Goal: Task Accomplishment & Management: Manage account settings

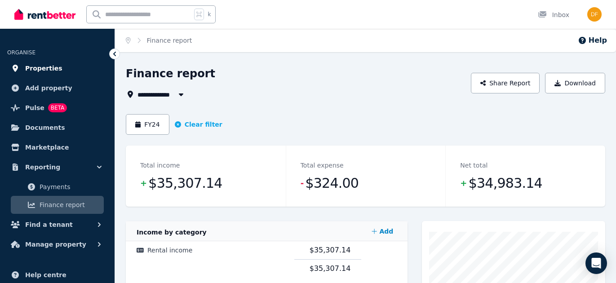
click at [38, 66] on span "Properties" at bounding box center [43, 68] width 37 height 11
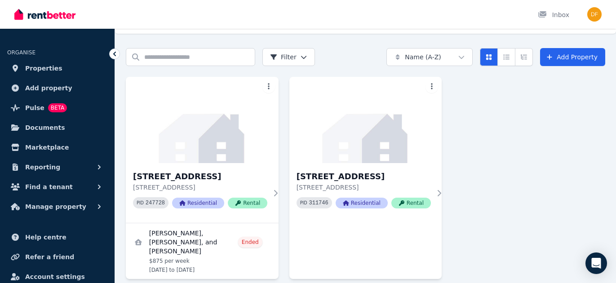
scroll to position [68, 0]
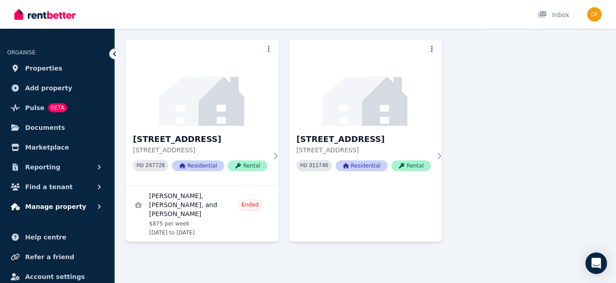
click at [42, 206] on span "Manage property" at bounding box center [55, 206] width 61 height 11
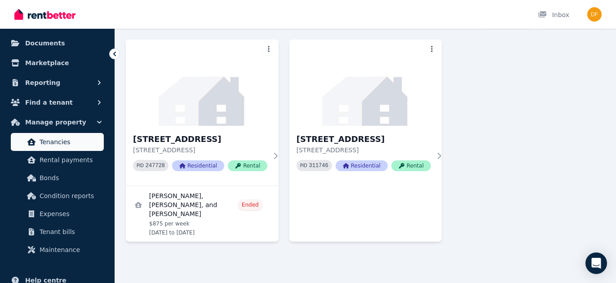
scroll to position [88, 0]
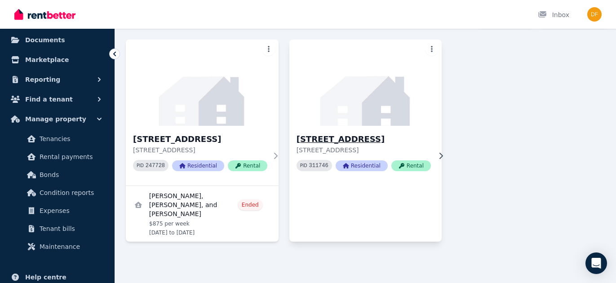
click at [440, 154] on icon at bounding box center [442, 155] width 4 height 6
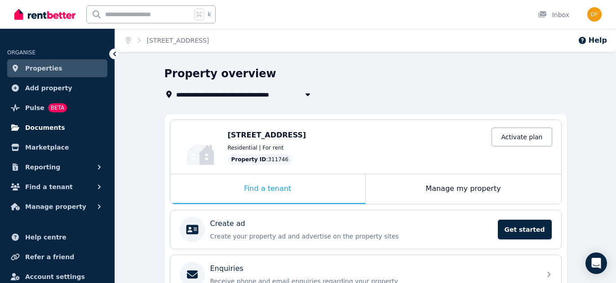
click at [43, 129] on span "Documents" at bounding box center [45, 127] width 40 height 11
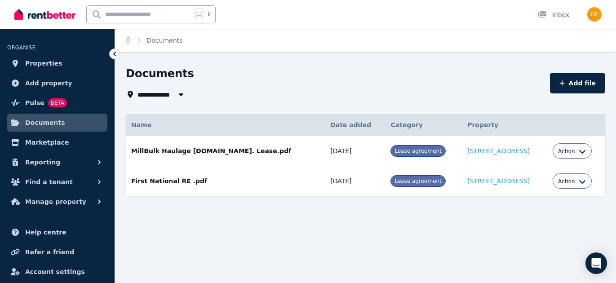
scroll to position [4, 0]
click at [462, 186] on td "[STREET_ADDRESS]" at bounding box center [504, 181] width 85 height 30
click at [468, 183] on link "[STREET_ADDRESS]" at bounding box center [499, 181] width 63 height 7
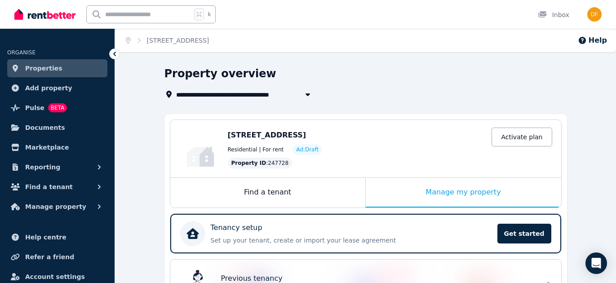
click at [377, 155] on div "[STREET_ADDRESS] Activate plan Residential | For rent Ad: Draft Property ID : 2…" at bounding box center [390, 149] width 325 height 40
drag, startPoint x: 354, startPoint y: 85, endPoint x: 310, endPoint y: 94, distance: 44.4
click at [348, 85] on div "**********" at bounding box center [363, 83] width 397 height 33
click at [308, 94] on icon "button" at bounding box center [307, 95] width 4 height 3
type input "**********"
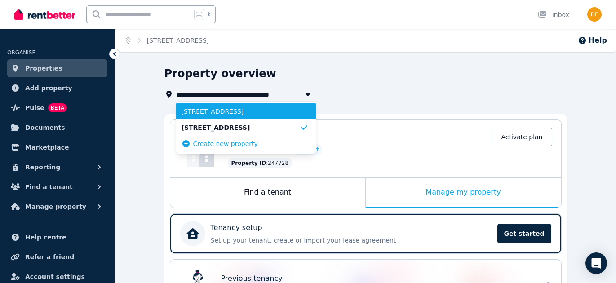
click at [220, 113] on span "[STREET_ADDRESS]" at bounding box center [241, 111] width 118 height 9
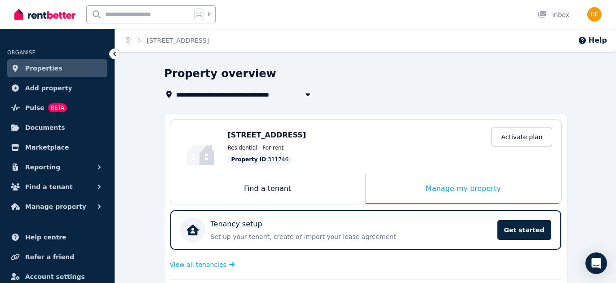
click at [380, 99] on div "**********" at bounding box center [363, 94] width 397 height 11
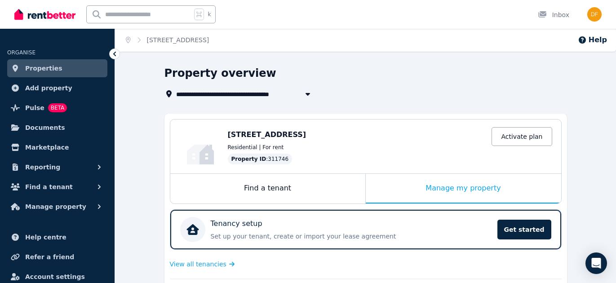
click at [26, 69] on span "Properties" at bounding box center [43, 68] width 37 height 11
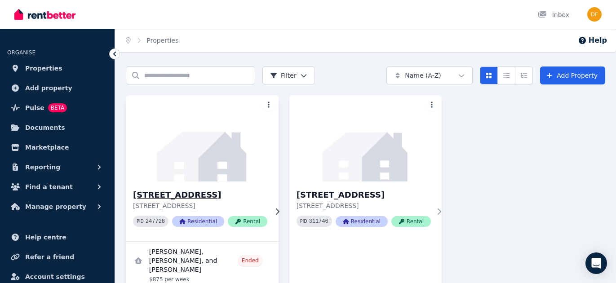
click at [200, 193] on h3 "[STREET_ADDRESS]" at bounding box center [200, 195] width 134 height 13
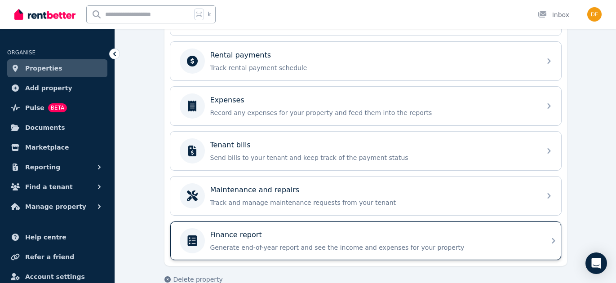
scroll to position [441, 0]
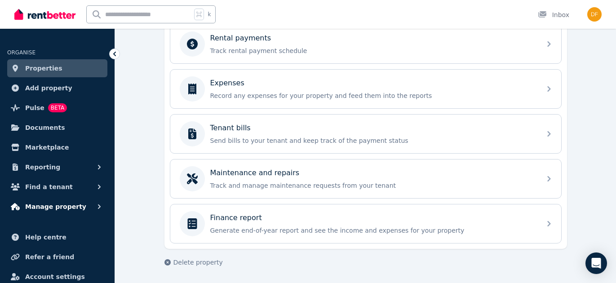
click at [69, 208] on span "Manage property" at bounding box center [55, 206] width 61 height 11
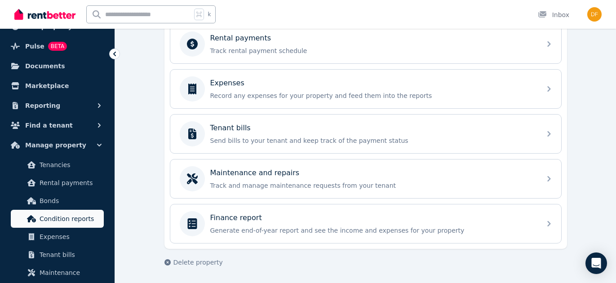
scroll to position [65, 0]
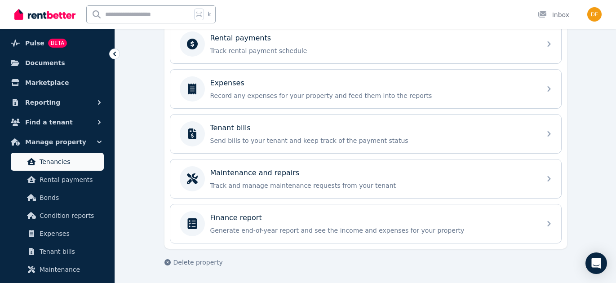
click at [55, 164] on span "Tenancies" at bounding box center [70, 161] width 61 height 11
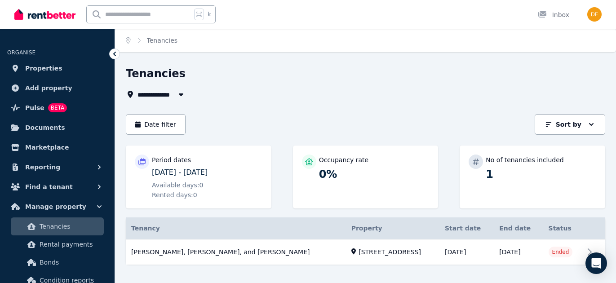
scroll to position [14, 0]
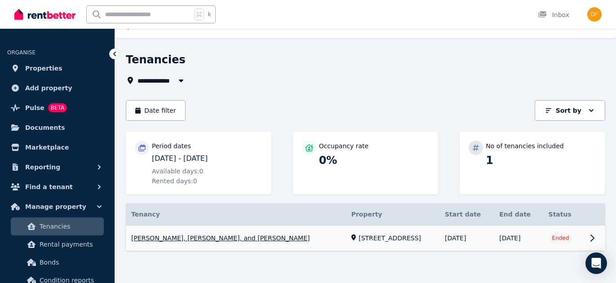
click at [177, 240] on link "View property details" at bounding box center [366, 239] width 480 height 26
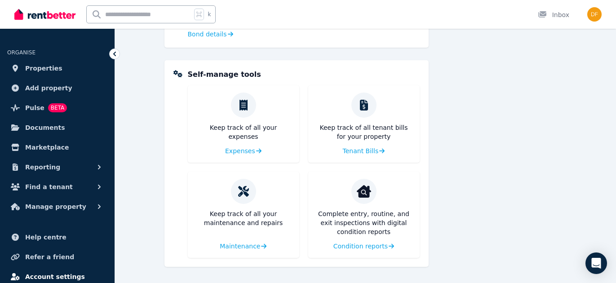
scroll to position [28, 0]
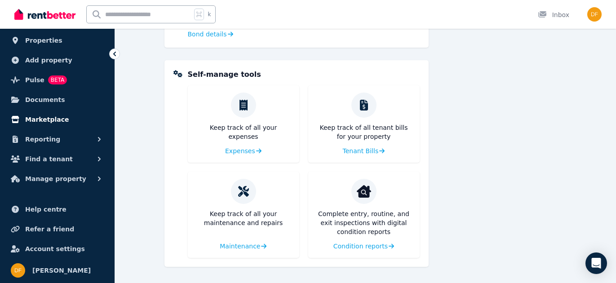
click at [42, 119] on span "Marketplace" at bounding box center [47, 119] width 44 height 11
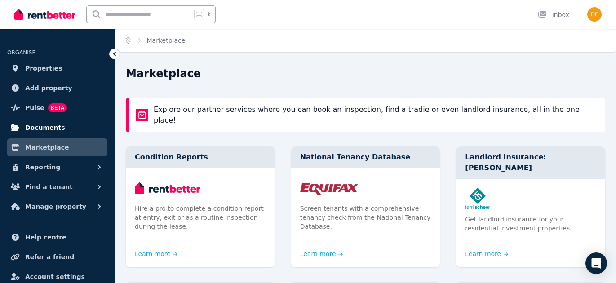
click at [33, 124] on span "Documents" at bounding box center [45, 127] width 40 height 11
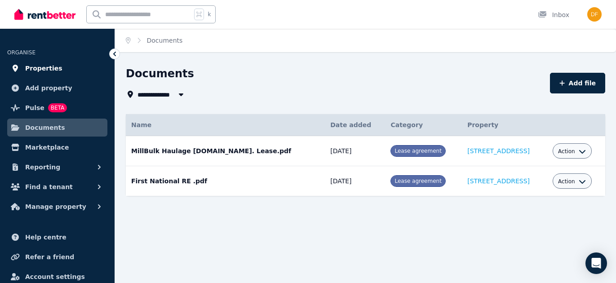
click at [37, 69] on span "Properties" at bounding box center [43, 68] width 37 height 11
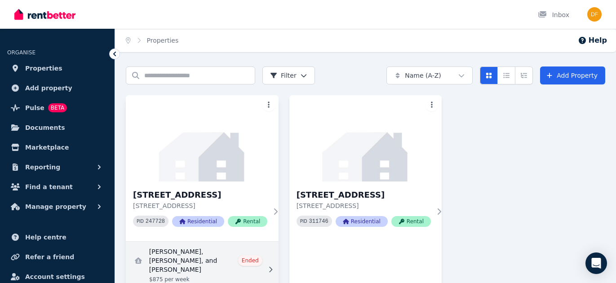
scroll to position [68, 0]
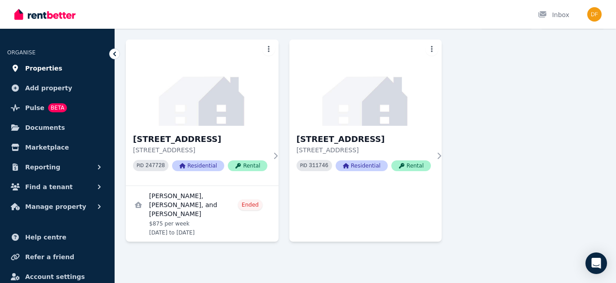
click at [45, 68] on span "Properties" at bounding box center [43, 68] width 37 height 11
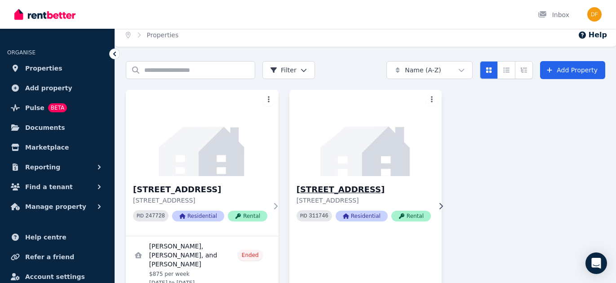
scroll to position [6, 0]
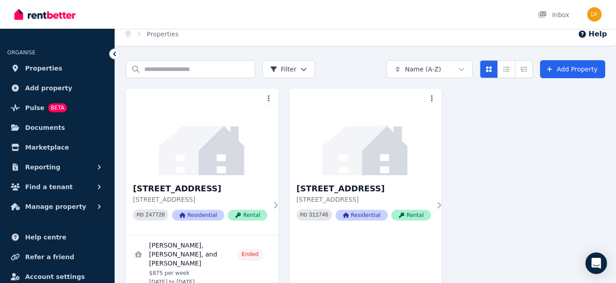
click at [140, 33] on icon "Breadcrumb" at bounding box center [138, 34] width 9 height 6
drag, startPoint x: 141, startPoint y: 36, endPoint x: 226, endPoint y: 93, distance: 102.4
click at [147, 42] on ol "Home Properties" at bounding box center [152, 33] width 74 height 23
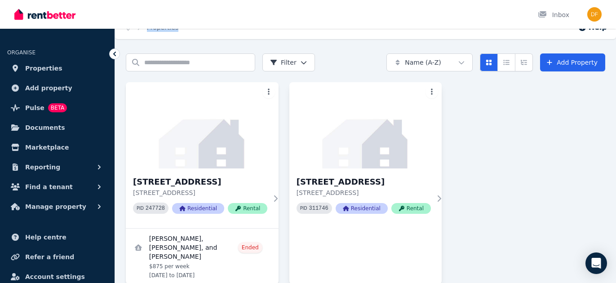
scroll to position [68, 0]
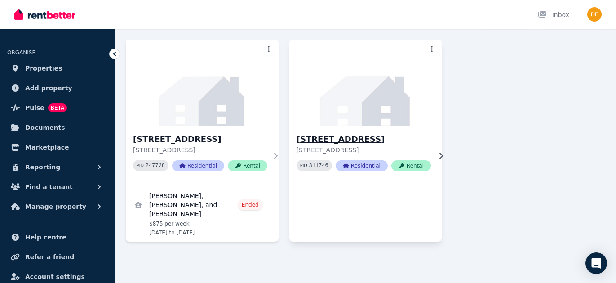
click at [440, 155] on icon at bounding box center [442, 155] width 4 height 6
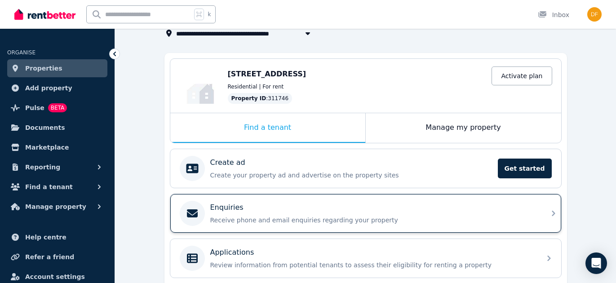
scroll to position [63, 0]
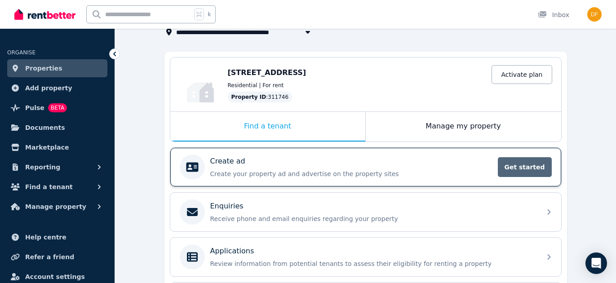
click at [514, 169] on span "Get started" at bounding box center [525, 167] width 54 height 20
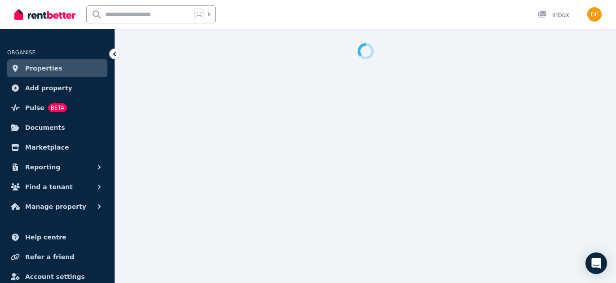
select select "***"
select select "**********"
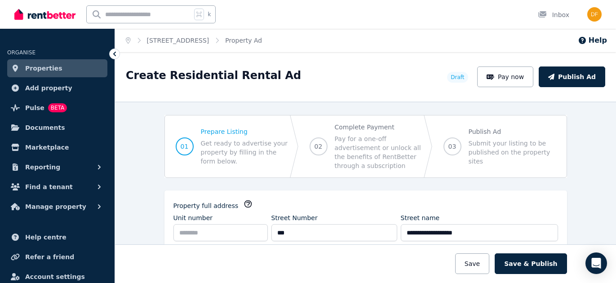
click at [331, 79] on div "Create Residential Rental Ad" at bounding box center [284, 76] width 316 height 17
click at [37, 71] on span "Properties" at bounding box center [43, 68] width 37 height 11
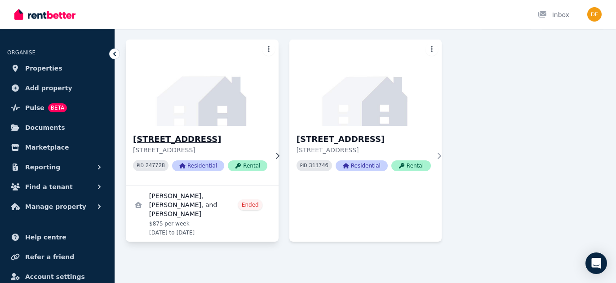
scroll to position [62, 0]
click at [349, 169] on icon at bounding box center [346, 165] width 6 height 5
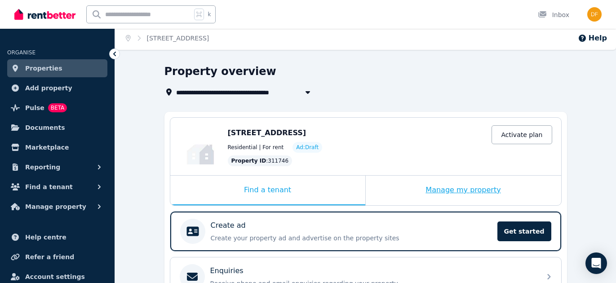
scroll to position [3, 0]
click at [442, 193] on div "Manage my property" at bounding box center [464, 190] width 196 height 30
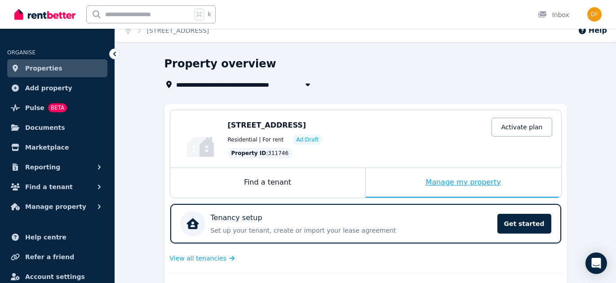
scroll to position [7, 0]
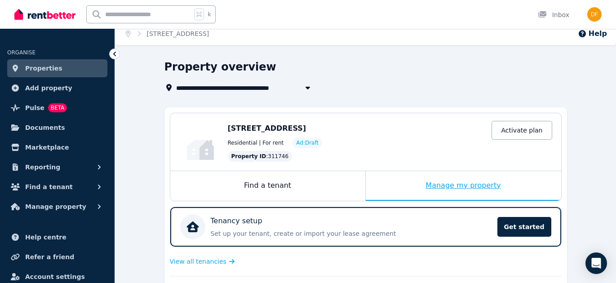
click at [454, 184] on div "Manage my property" at bounding box center [464, 186] width 196 height 30
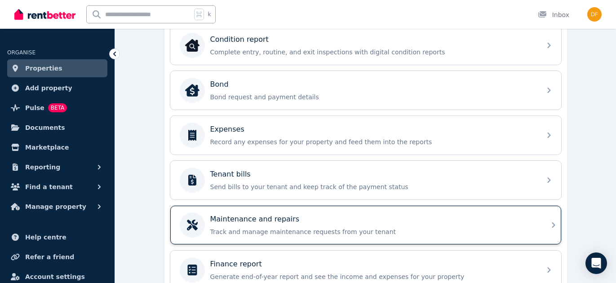
scroll to position [317, 0]
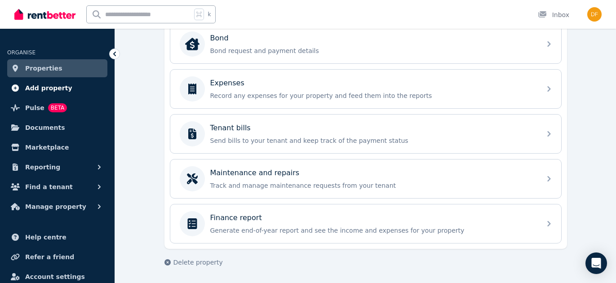
click at [31, 85] on span "Add property" at bounding box center [48, 88] width 47 height 11
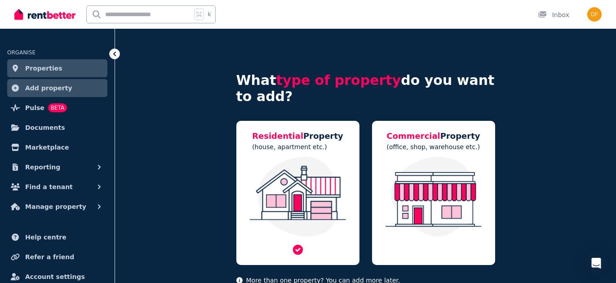
click at [308, 213] on img at bounding box center [298, 197] width 105 height 80
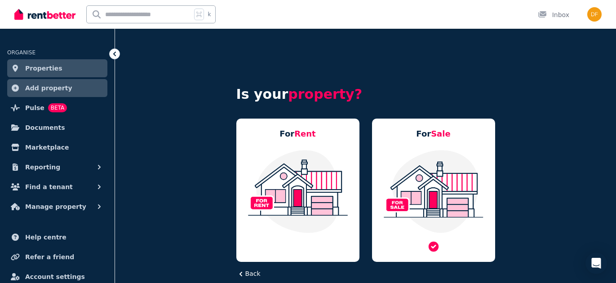
scroll to position [35, 0]
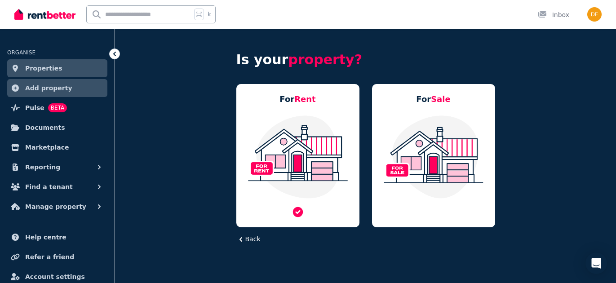
click at [303, 143] on img at bounding box center [298, 157] width 105 height 85
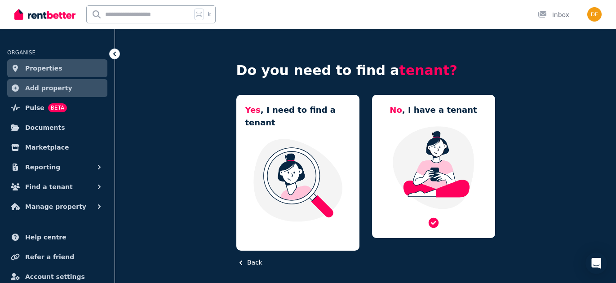
click at [454, 164] on img at bounding box center [433, 167] width 105 height 85
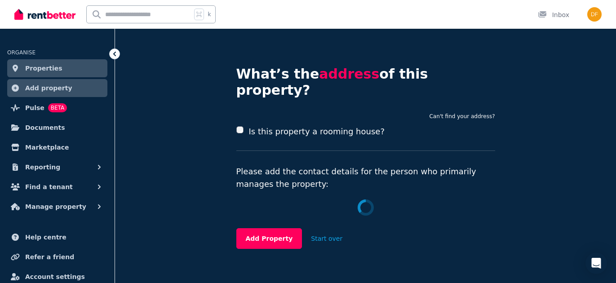
scroll to position [35, 0]
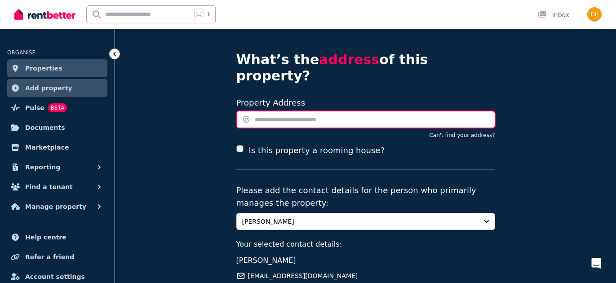
click at [338, 111] on input "text" at bounding box center [366, 119] width 259 height 17
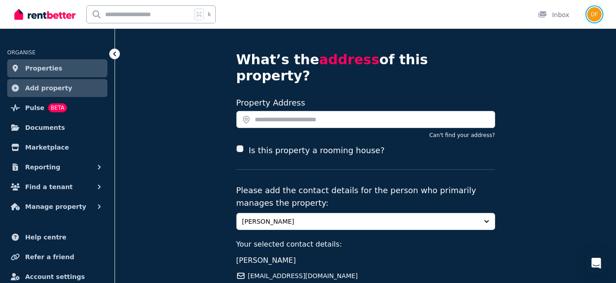
click at [594, 18] on img "button" at bounding box center [595, 14] width 14 height 14
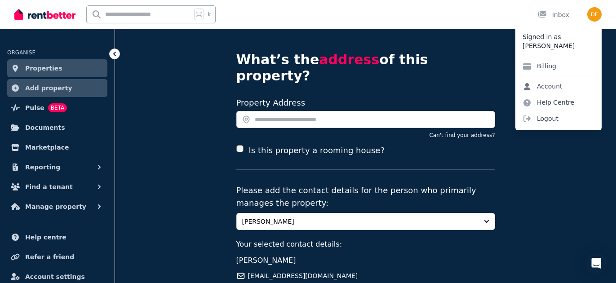
click at [551, 89] on link "Account" at bounding box center [543, 86] width 54 height 16
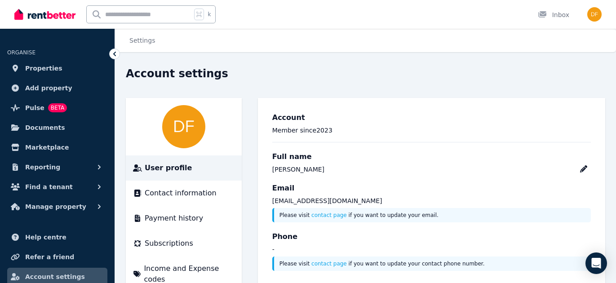
click at [329, 216] on link "contact page" at bounding box center [330, 215] width 36 height 6
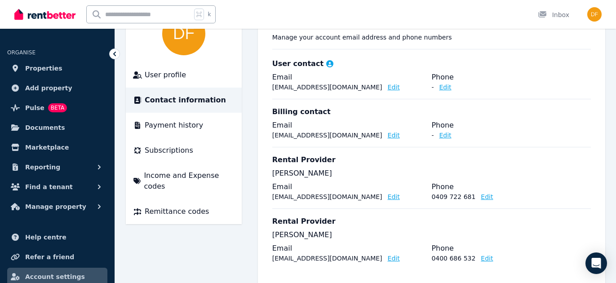
scroll to position [111, 0]
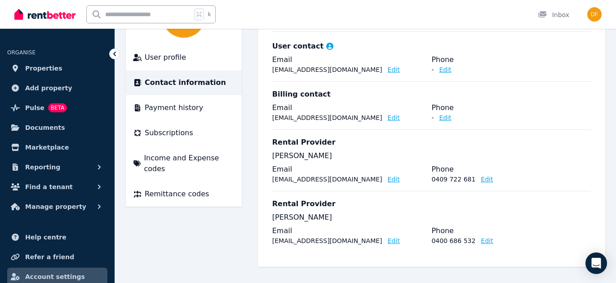
click at [388, 69] on button "Edit" at bounding box center [394, 69] width 12 height 9
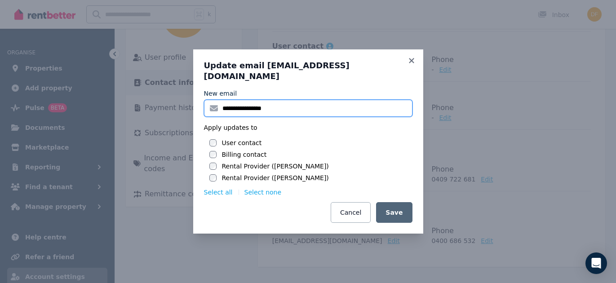
click at [307, 105] on input "**********" at bounding box center [308, 108] width 209 height 17
type input "**********"
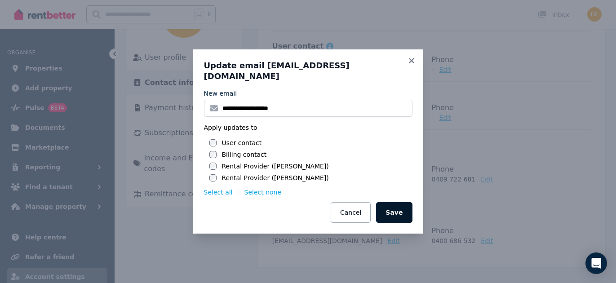
click at [397, 208] on button "Save" at bounding box center [394, 212] width 36 height 21
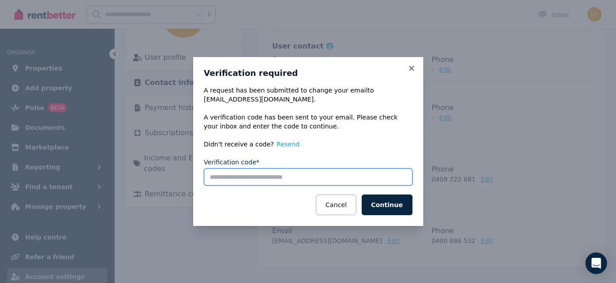
click at [277, 179] on input "Verification code*" at bounding box center [308, 177] width 209 height 17
paste input "******"
type input "******"
click button "Continue" at bounding box center [387, 205] width 51 height 21
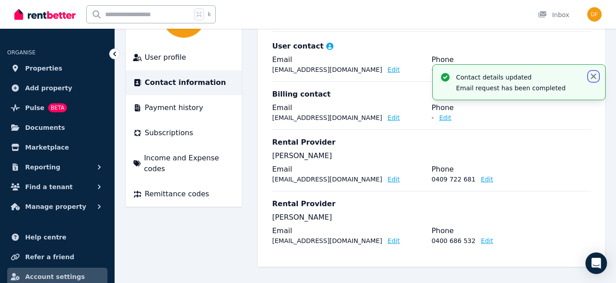
click at [594, 76] on icon "button" at bounding box center [593, 76] width 5 height 5
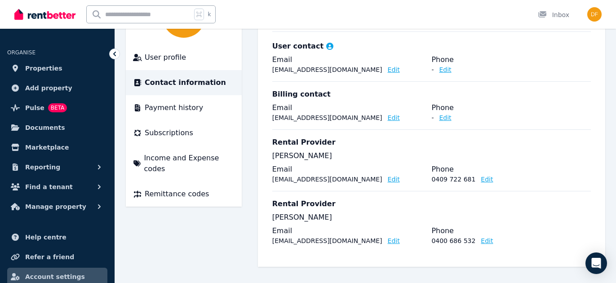
click at [388, 181] on button "Edit" at bounding box center [394, 179] width 12 height 9
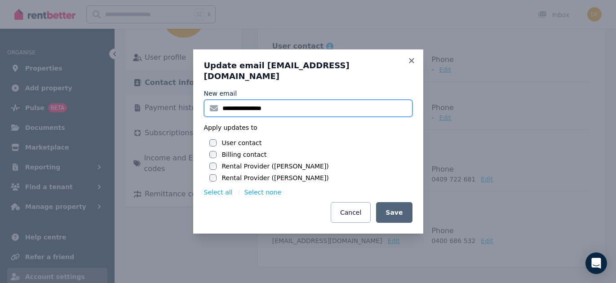
click at [294, 103] on input "**********" at bounding box center [308, 108] width 209 height 17
type input "**********"
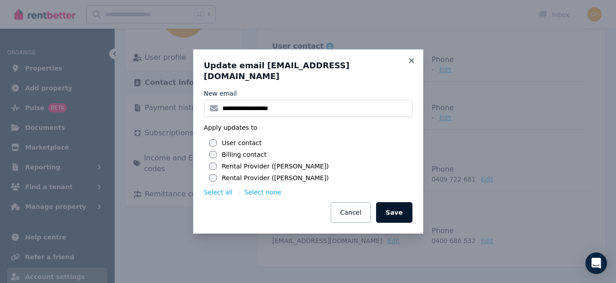
click at [388, 207] on button "Save" at bounding box center [394, 212] width 36 height 21
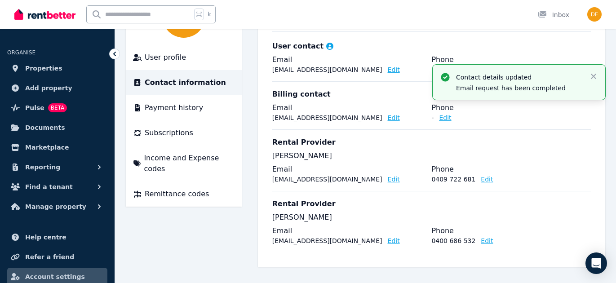
click at [568, 214] on p "[PERSON_NAME]" at bounding box center [431, 217] width 319 height 11
click at [594, 76] on icon "button" at bounding box center [593, 76] width 5 height 5
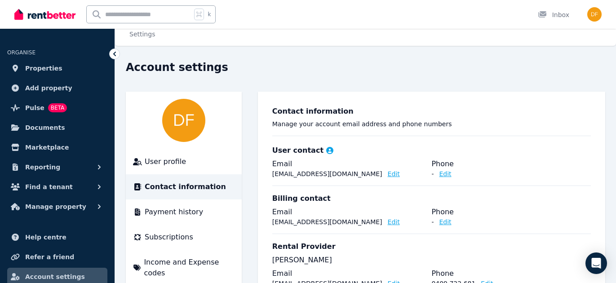
scroll to position [0, 0]
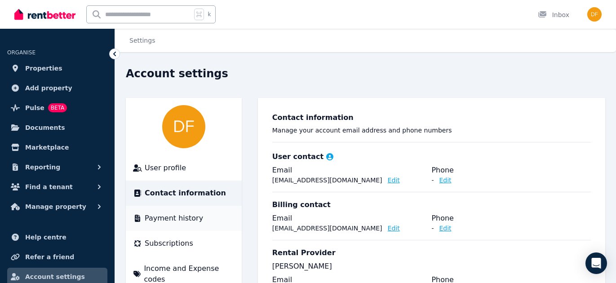
click at [182, 221] on span "Payment history" at bounding box center [174, 218] width 58 height 11
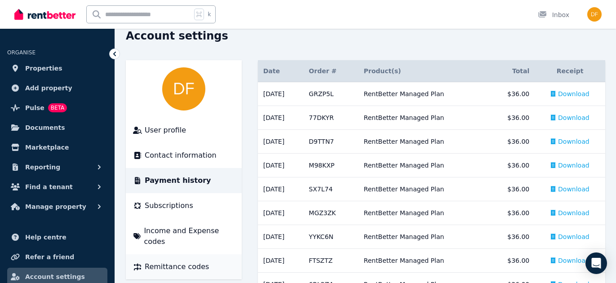
scroll to position [37, 0]
click at [158, 210] on span "Subscriptions" at bounding box center [169, 206] width 49 height 11
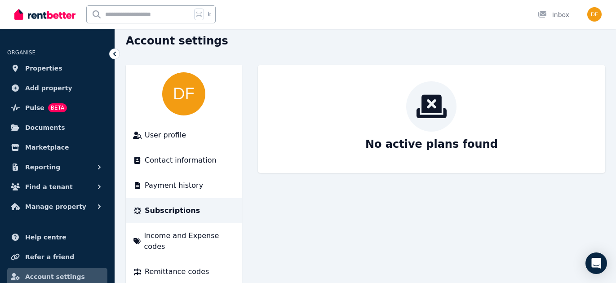
scroll to position [40, 0]
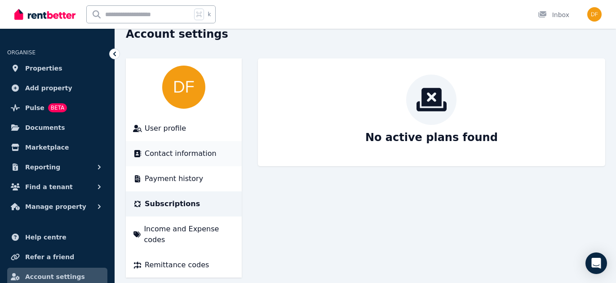
click at [161, 152] on span "Contact information" at bounding box center [181, 153] width 72 height 11
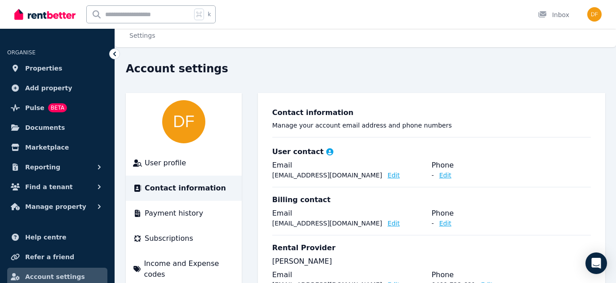
scroll to position [7, 0]
